Goal: Check status: Check status

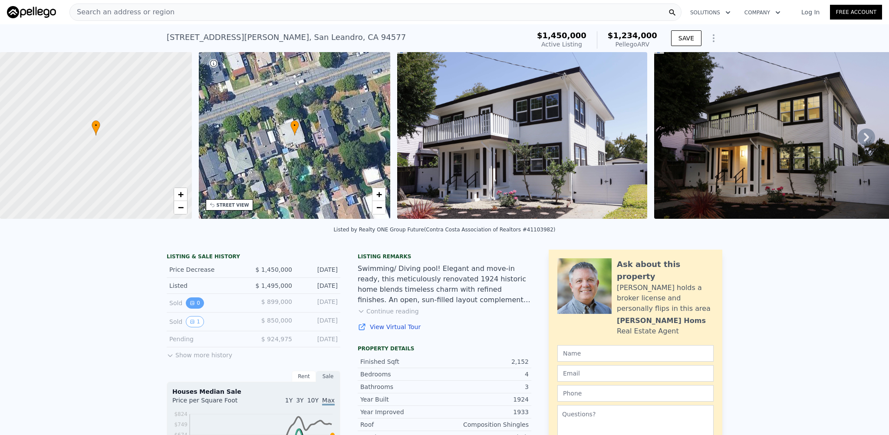
click at [195, 307] on button "0" at bounding box center [195, 302] width 18 height 11
click at [192, 327] on button "1" at bounding box center [195, 321] width 18 height 11
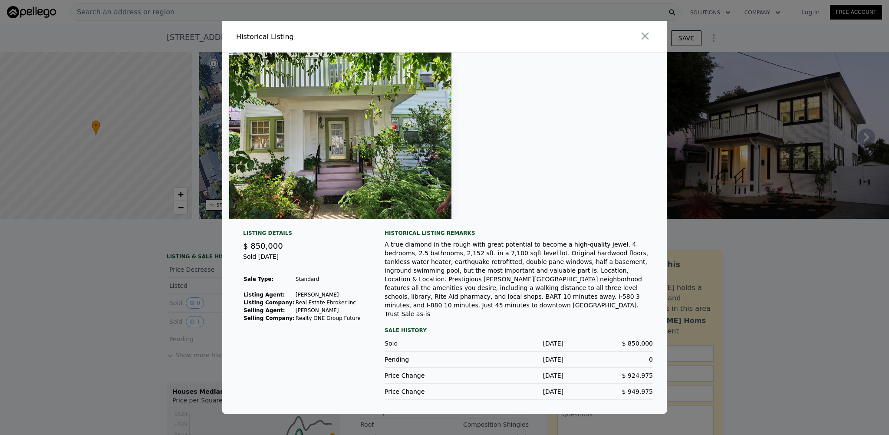
click at [395, 142] on img at bounding box center [340, 136] width 222 height 167
click at [317, 299] on td "[PERSON_NAME]" at bounding box center [328, 295] width 66 height 8
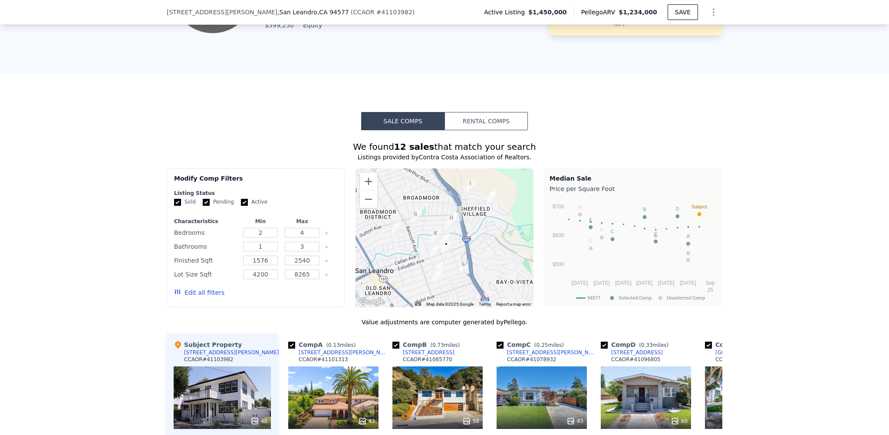
scroll to position [865, 0]
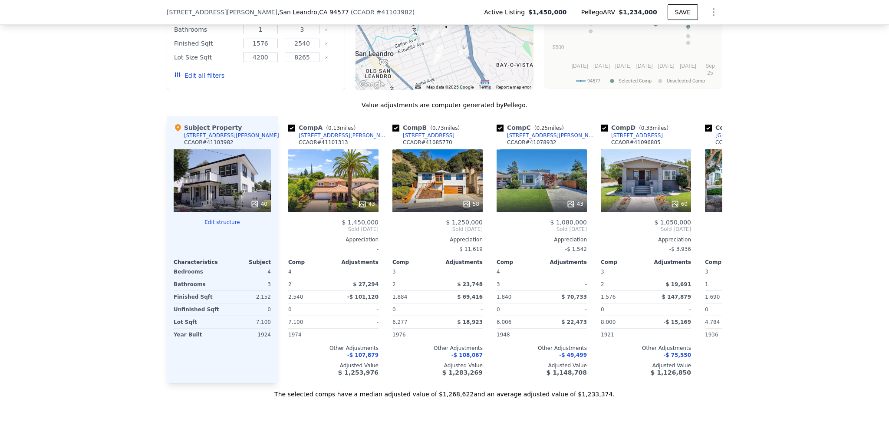
click at [222, 173] on div "40" at bounding box center [222, 180] width 97 height 63
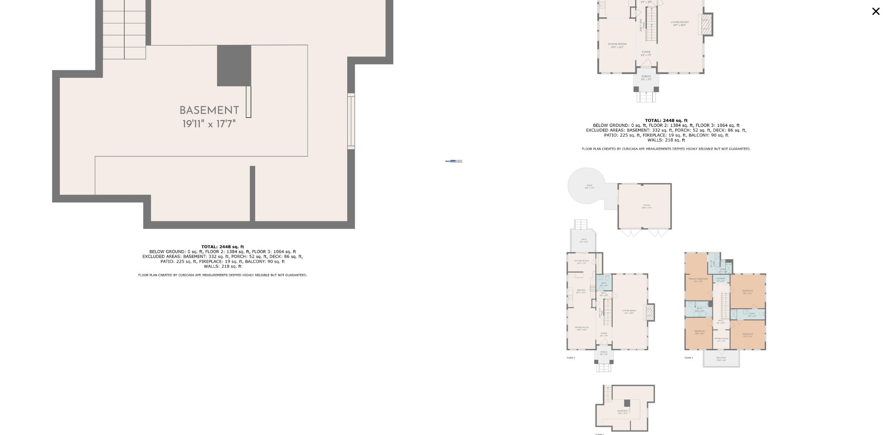
scroll to position [6102, 0]
